Goal: Find specific page/section: Find specific page/section

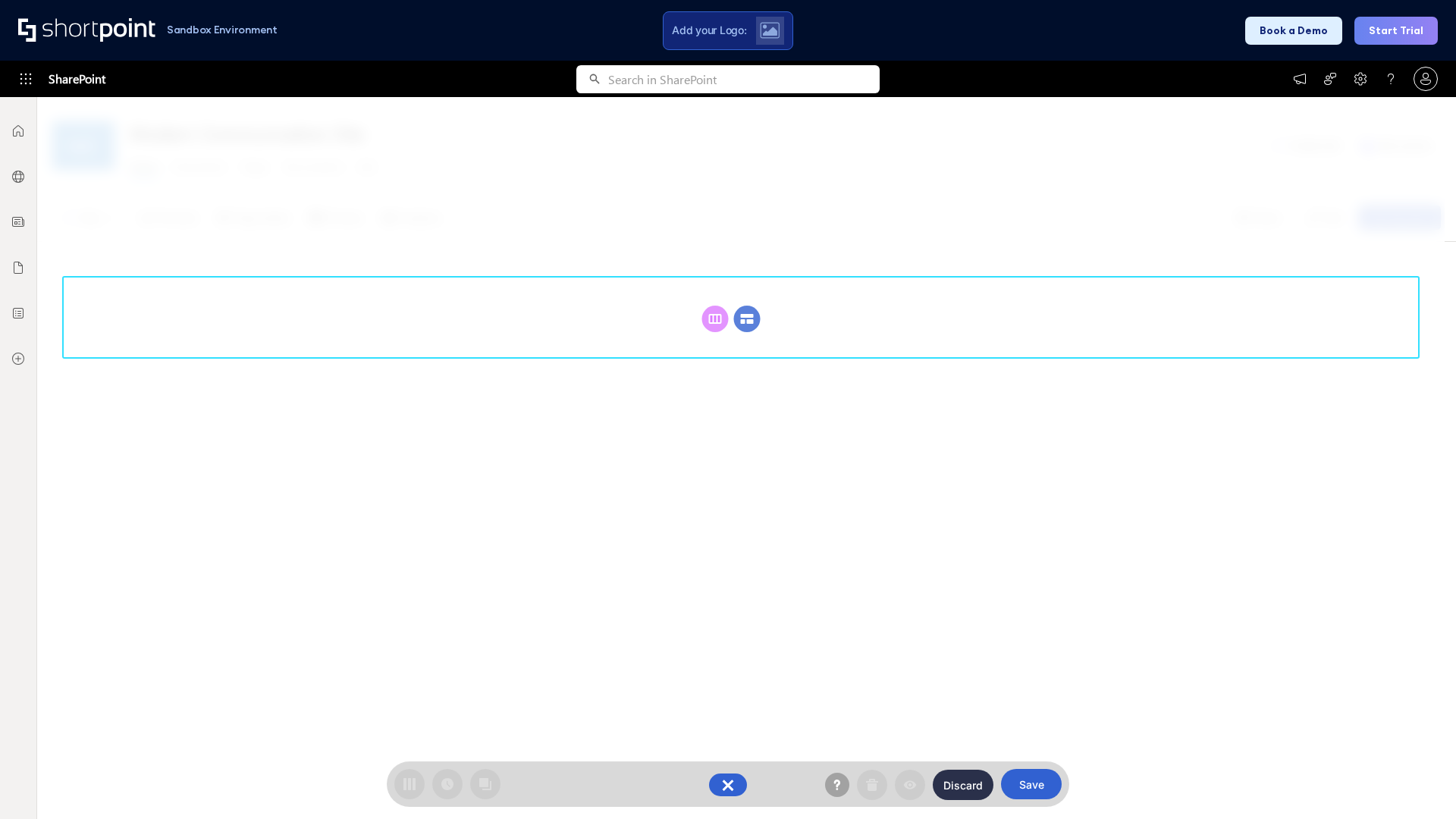
scroll to position [208, 0]
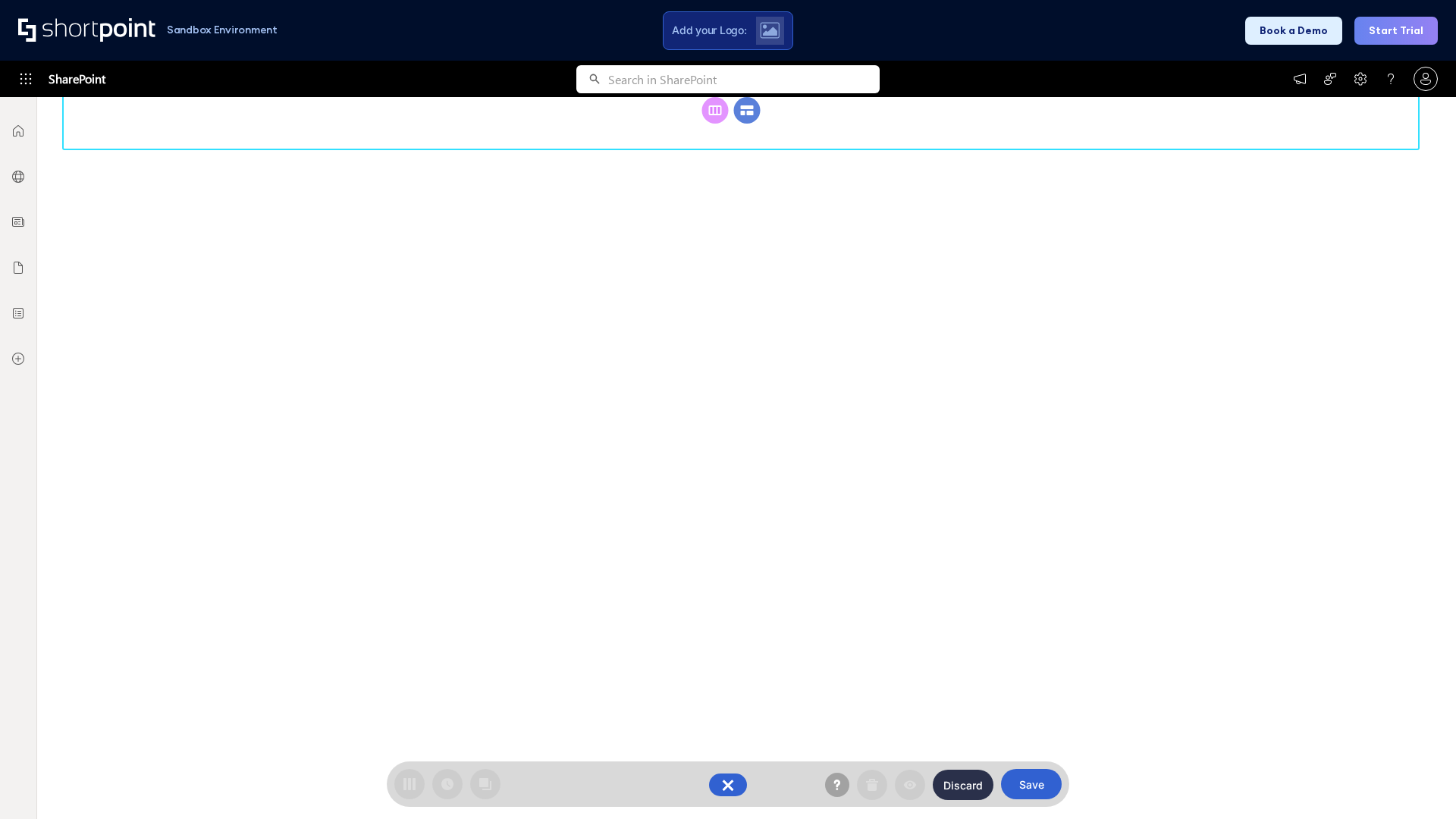
click at [747, 124] on circle at bounding box center [747, 110] width 26 height 26
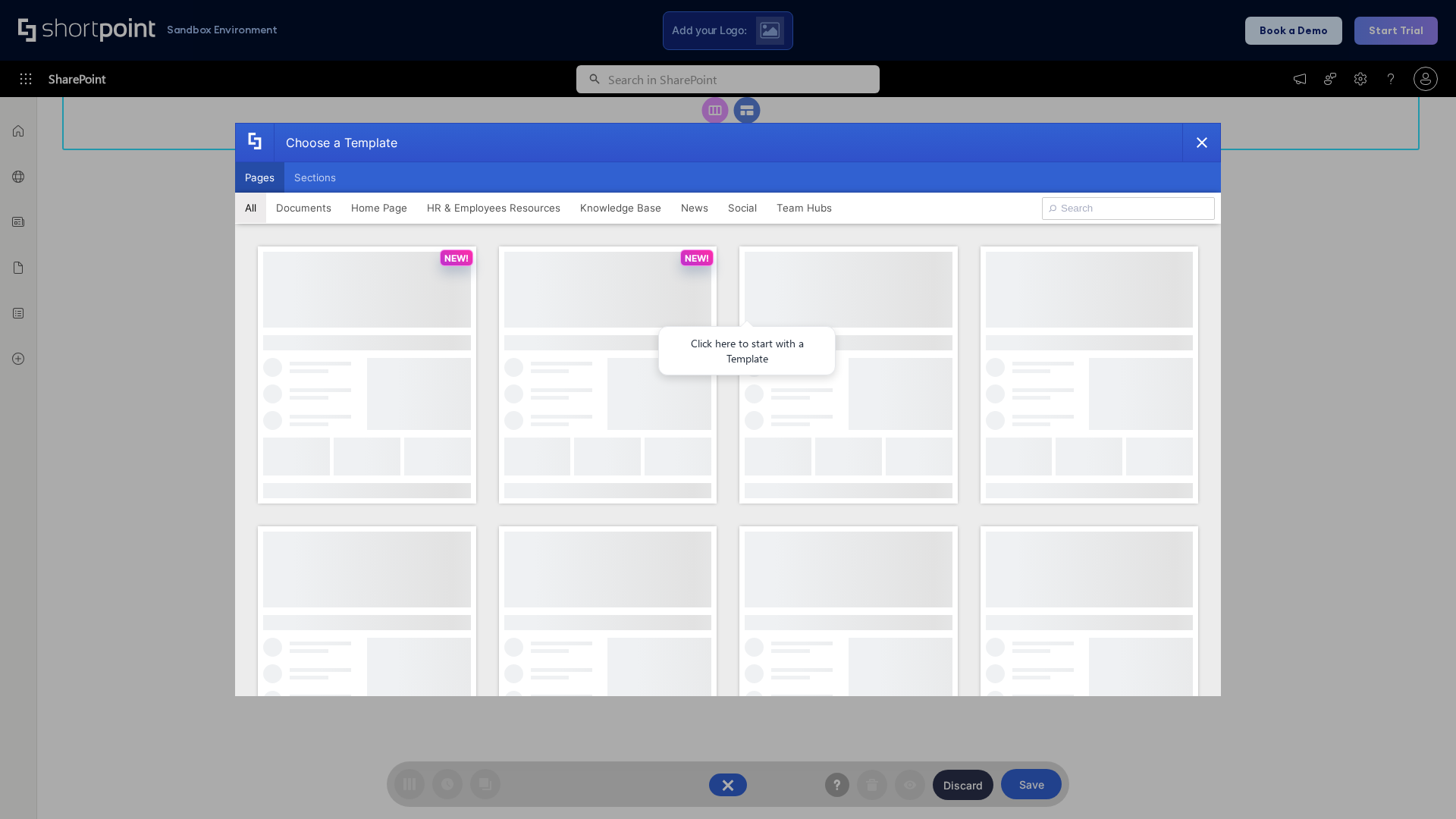
scroll to position [0, 0]
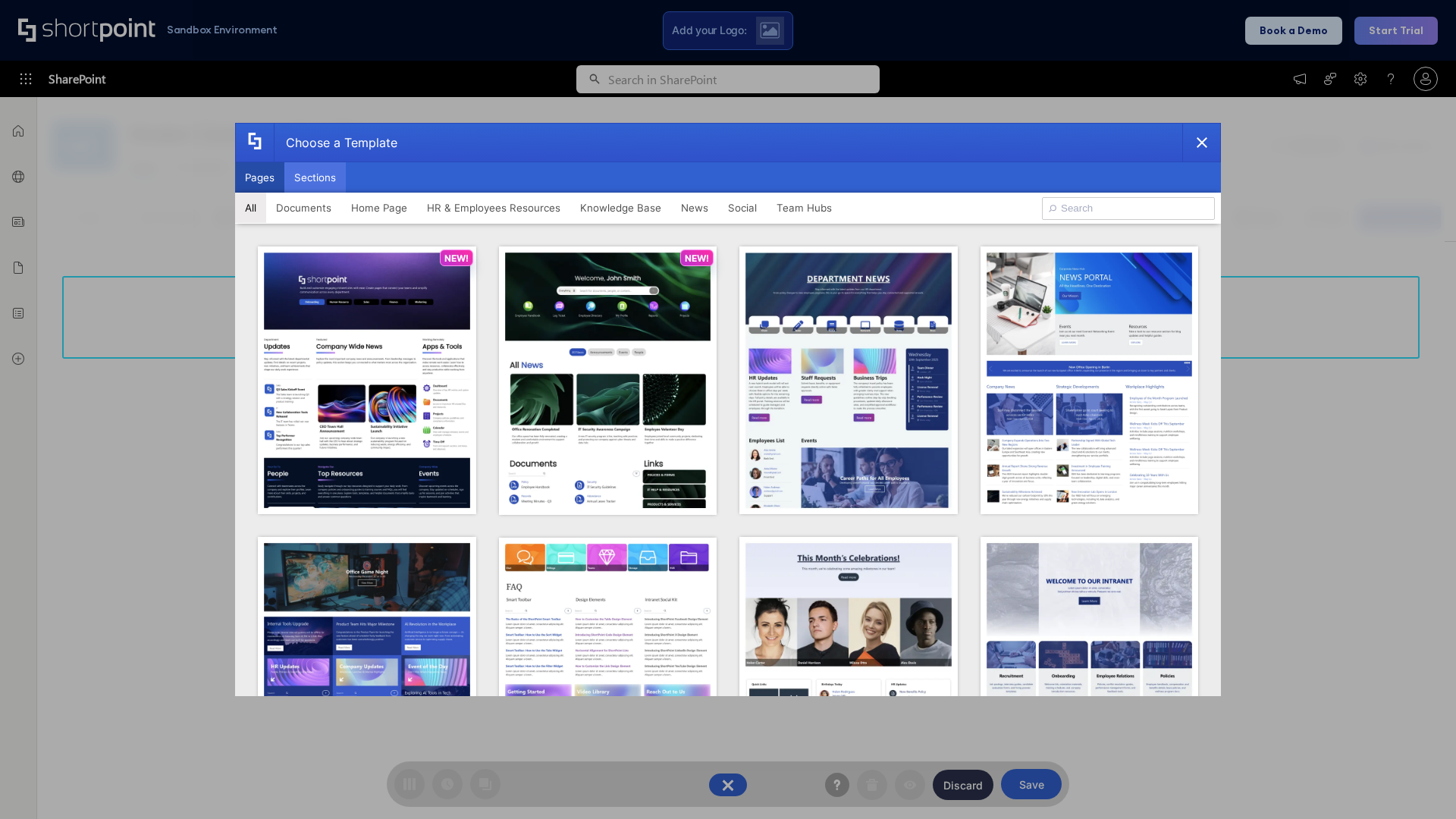
click at [314, 177] on button "Sections" at bounding box center [314, 177] width 61 height 30
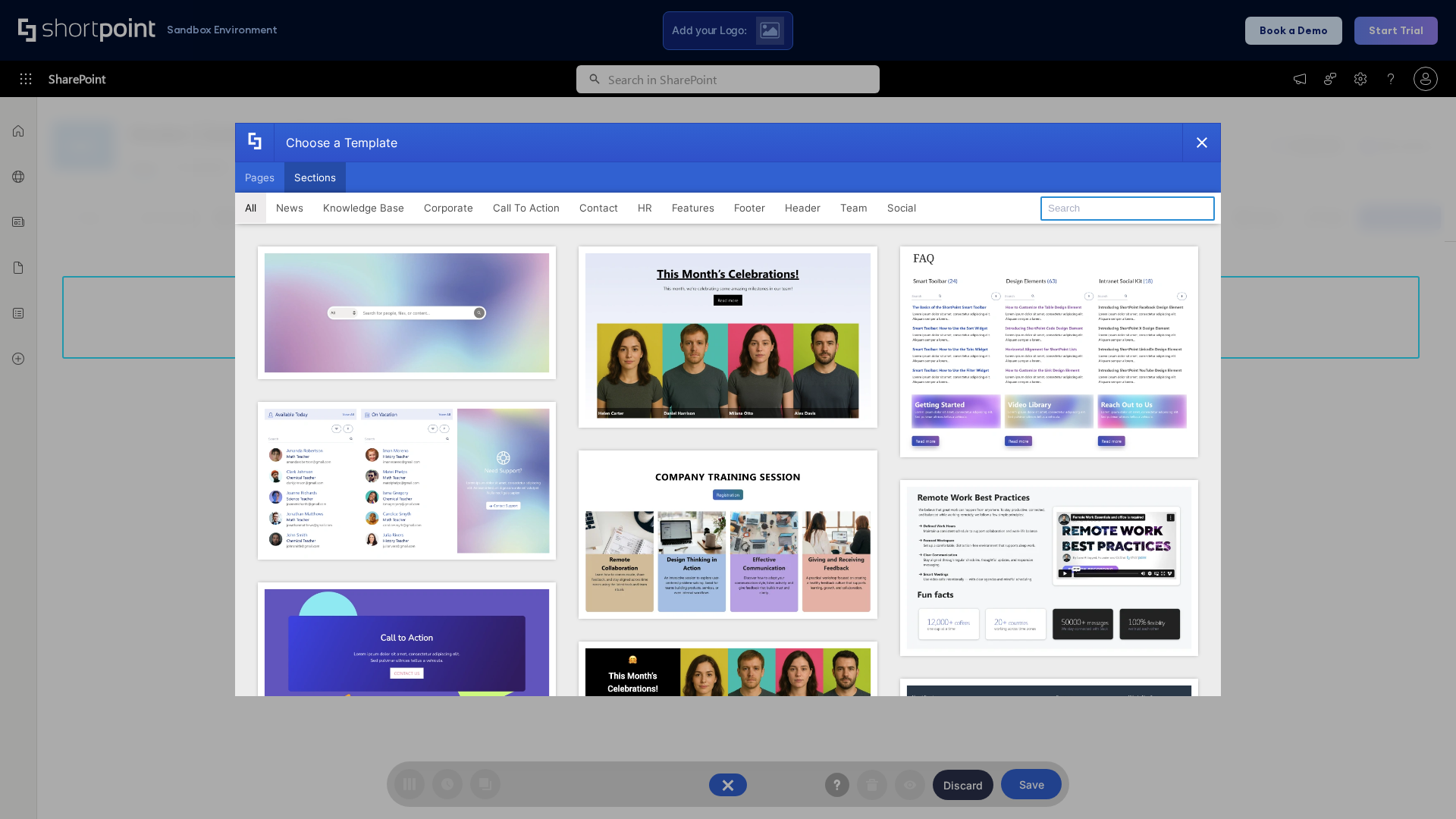
type input "Teams Kit 1"
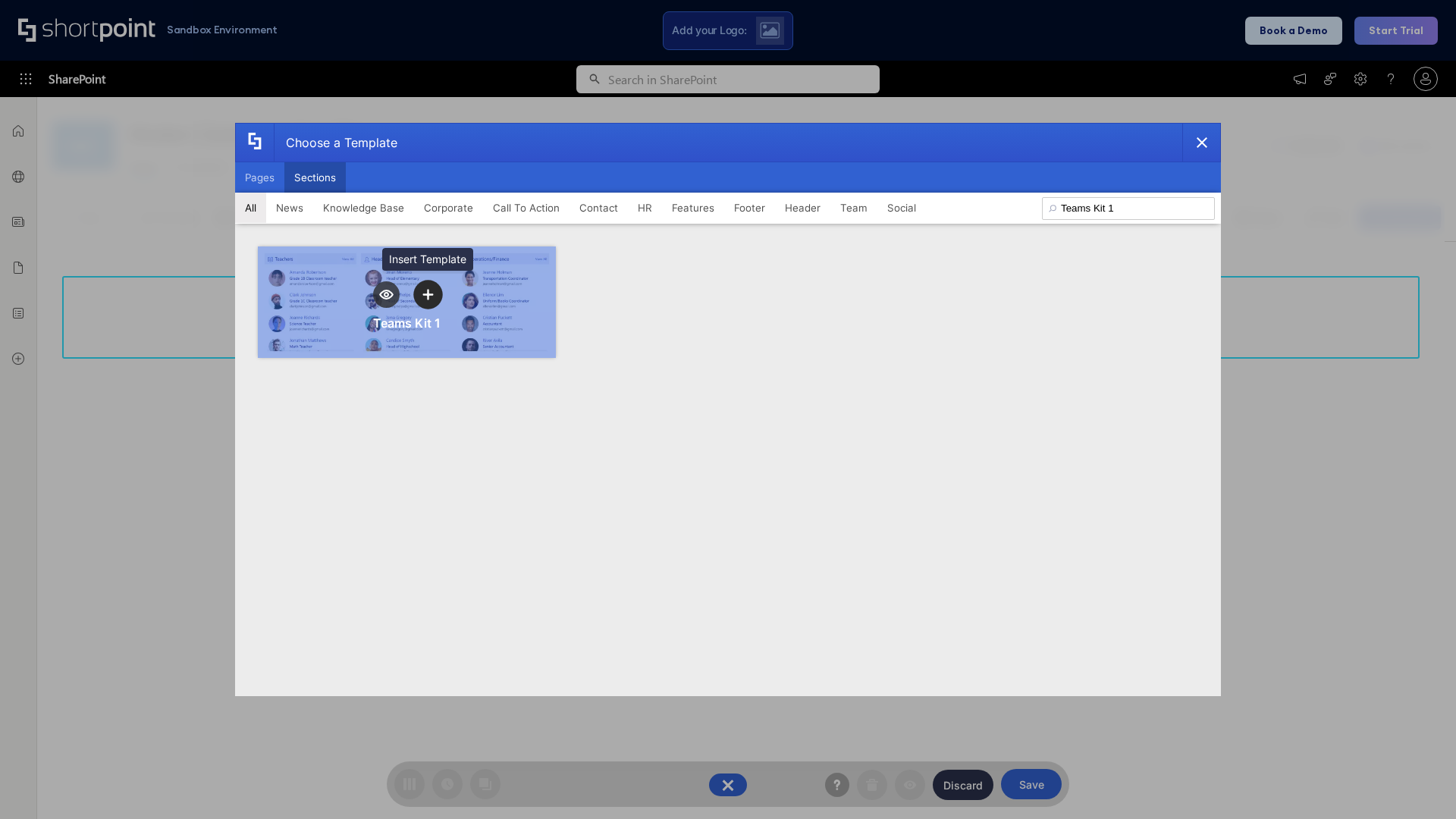
click at [427, 294] on icon "template selector" at bounding box center [428, 294] width 11 height 11
